Goal: Task Accomplishment & Management: Manage account settings

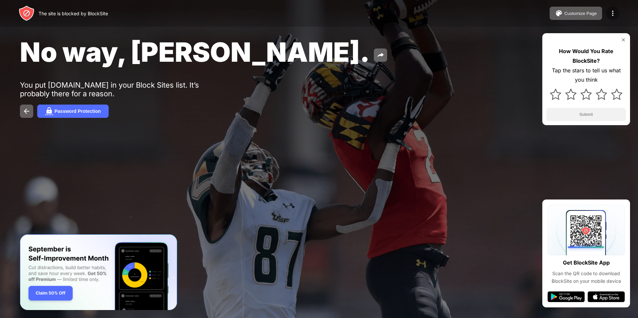
click at [614, 16] on img at bounding box center [613, 13] width 8 height 8
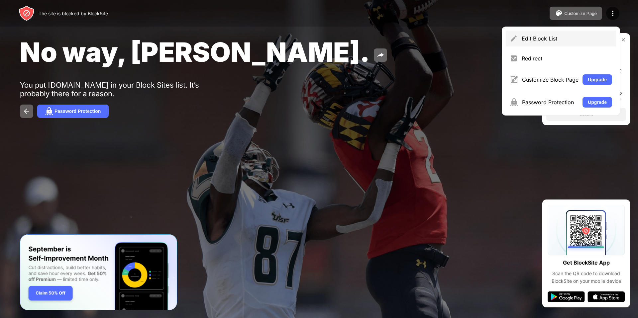
click at [544, 37] on div "Edit Block List" at bounding box center [567, 38] width 90 height 7
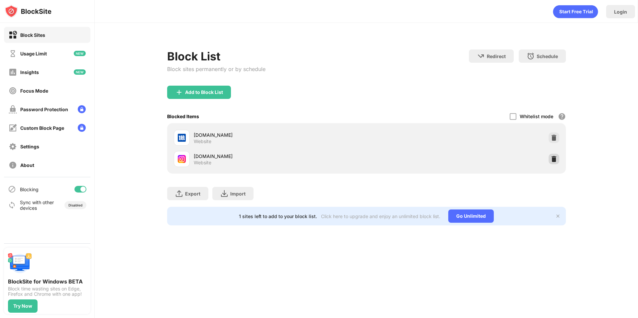
click at [551, 158] on img at bounding box center [554, 159] width 7 height 7
